Goal: Find specific page/section: Locate a particular part of the current website

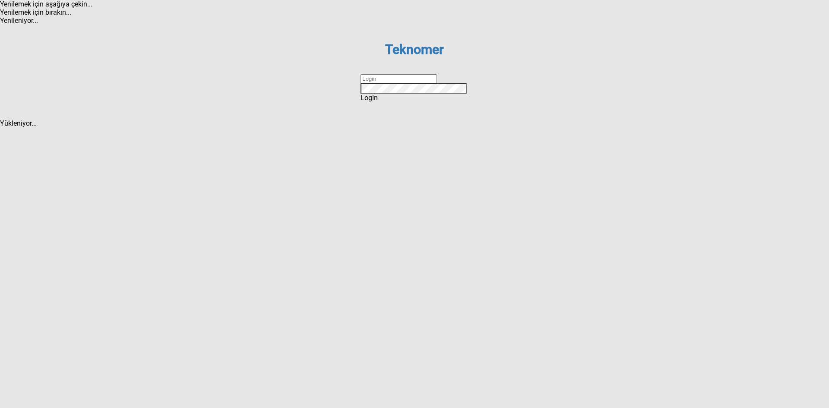
click at [377, 83] on input "text" at bounding box center [399, 78] width 76 height 9
type input "ahmetkoc"
click at [373, 102] on div "Login" at bounding box center [415, 98] width 108 height 8
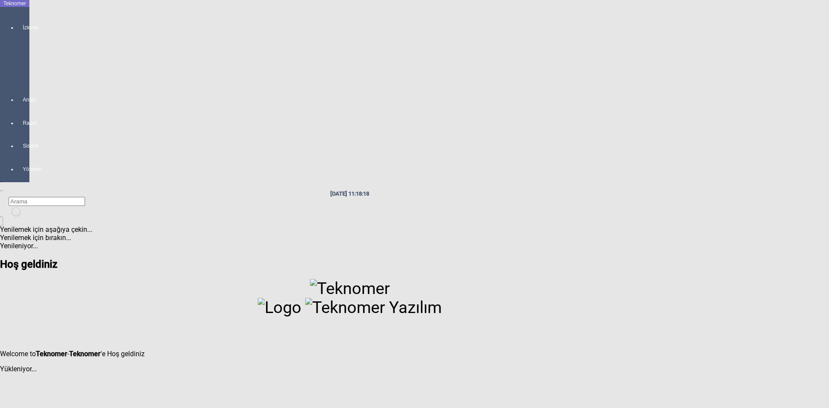
click at [19, 7] on div "Teknomer" at bounding box center [14, 3] width 29 height 7
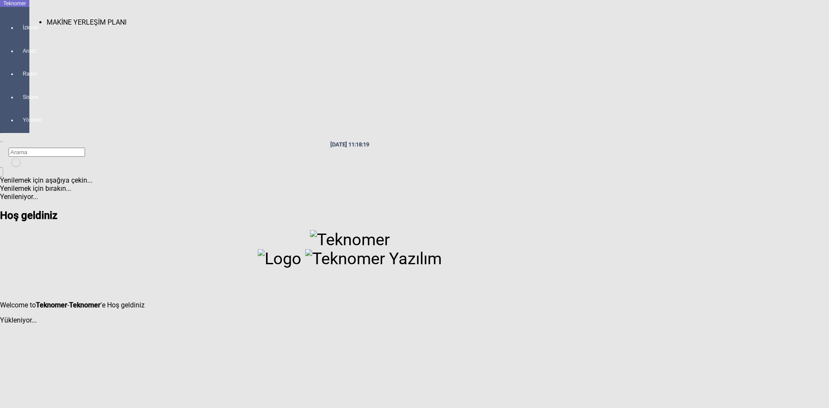
click at [23, 35] on div at bounding box center [23, 35] width 12 height 0
click at [29, 33] on div at bounding box center [30, 39] width 2 height 12
click at [47, 18] on span "MAKİNE YERLEŞİM PLANI" at bounding box center [87, 22] width 80 height 8
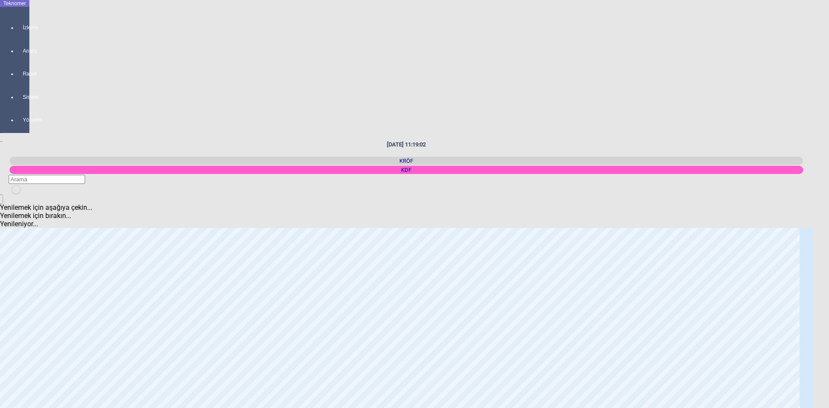
scroll to position [673, 0]
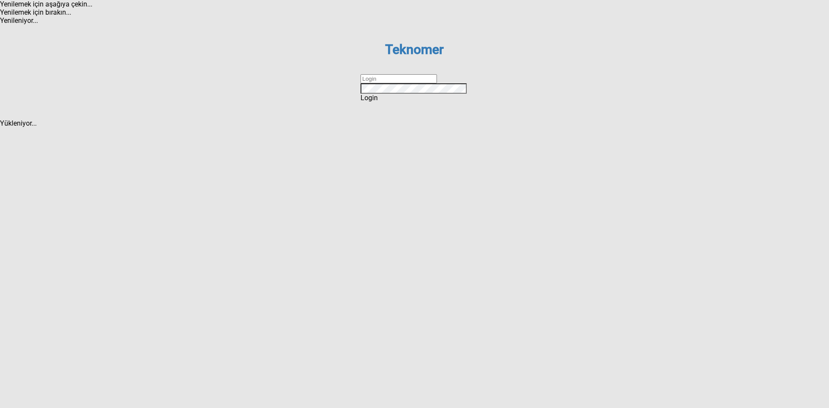
click at [373, 83] on input "text" at bounding box center [399, 78] width 76 height 9
type input "ahmetkoc"
click at [377, 102] on div "Login" at bounding box center [415, 98] width 108 height 8
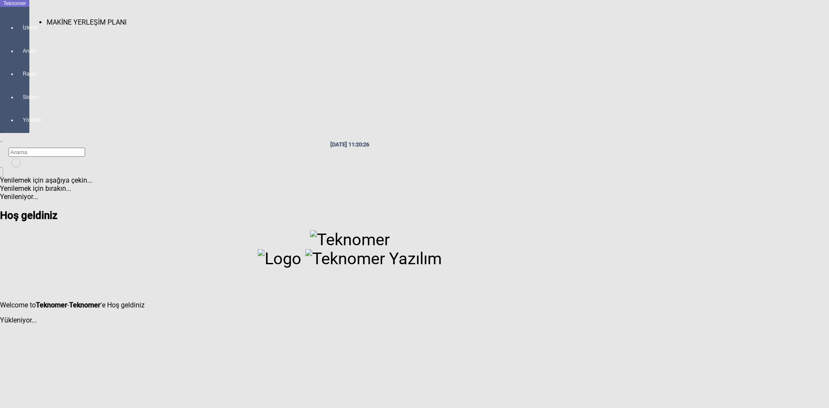
click at [17, 35] on div at bounding box center [23, 35] width 12 height 0
click at [79, 18] on span "MAKİNE YERLEŞİM PLANI" at bounding box center [87, 22] width 80 height 8
